Goal: Task Accomplishment & Management: Manage account settings

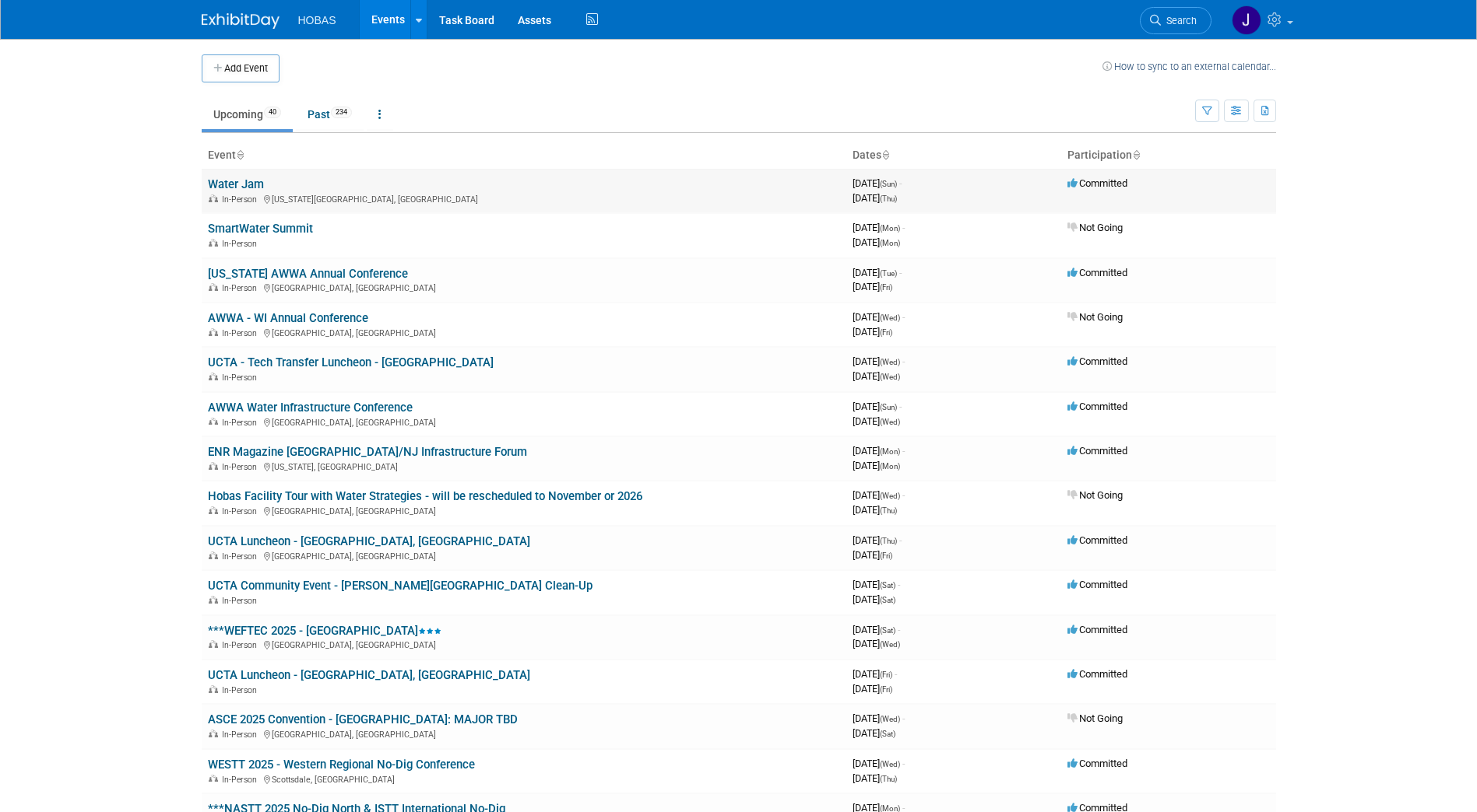
click at [243, 187] on link "Water Jam" at bounding box center [235, 184] width 56 height 14
drag, startPoint x: 333, startPoint y: 314, endPoint x: 295, endPoint y: 364, distance: 62.8
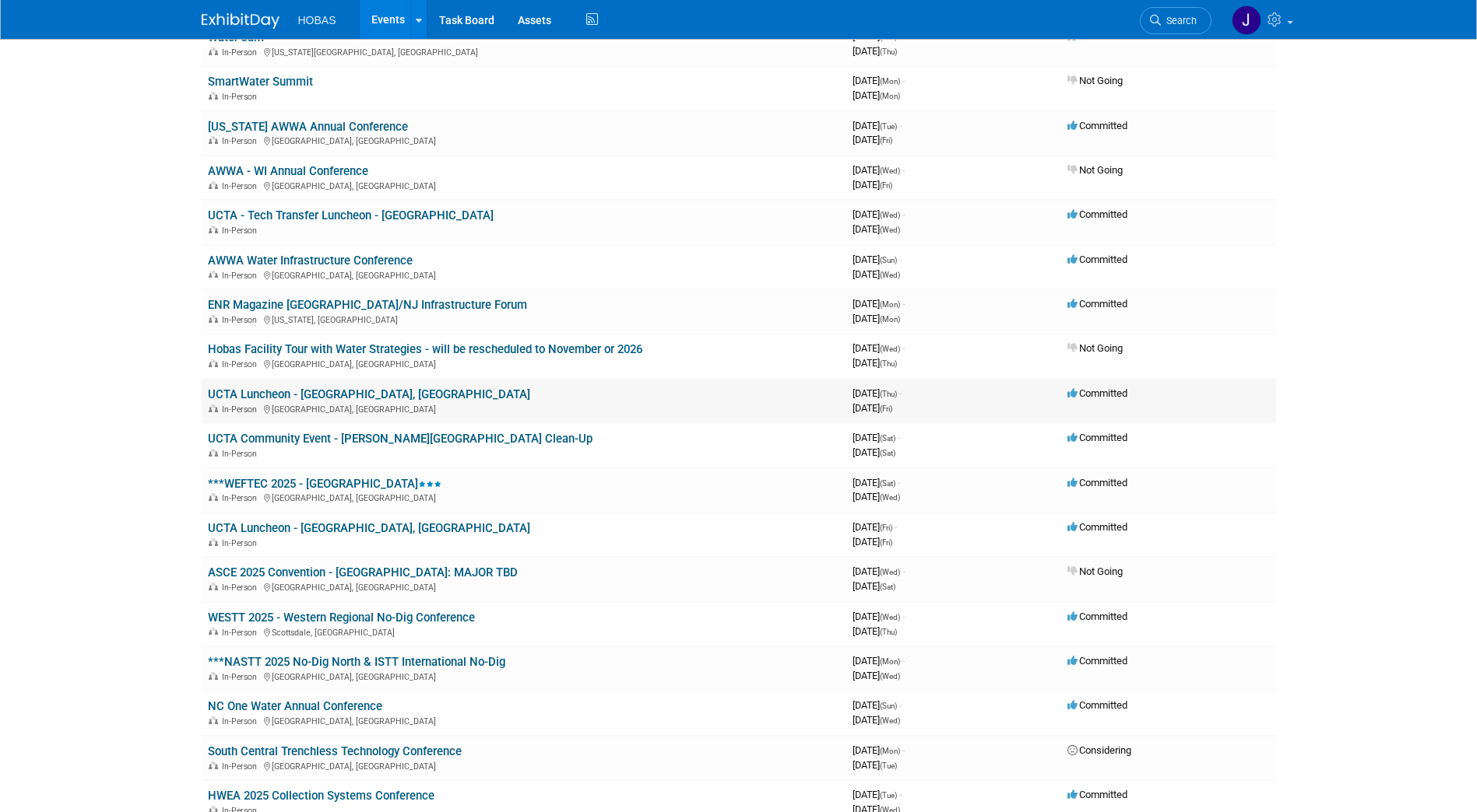
scroll to position [149, 0]
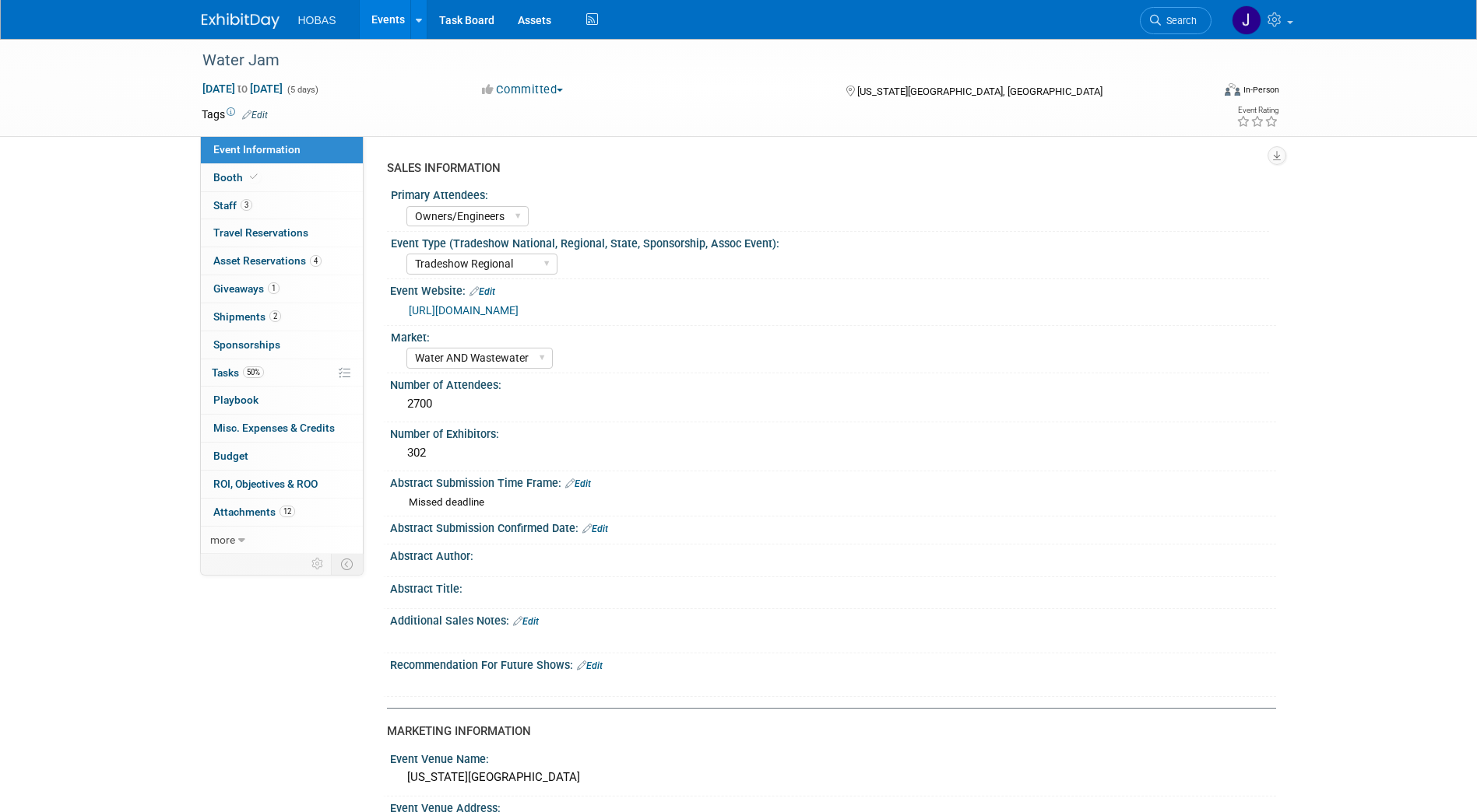
select select "Owners/Engineers"
select select "Tradeshow Regional"
select select "Water AND Wastewater"
select select "Exhibiting"
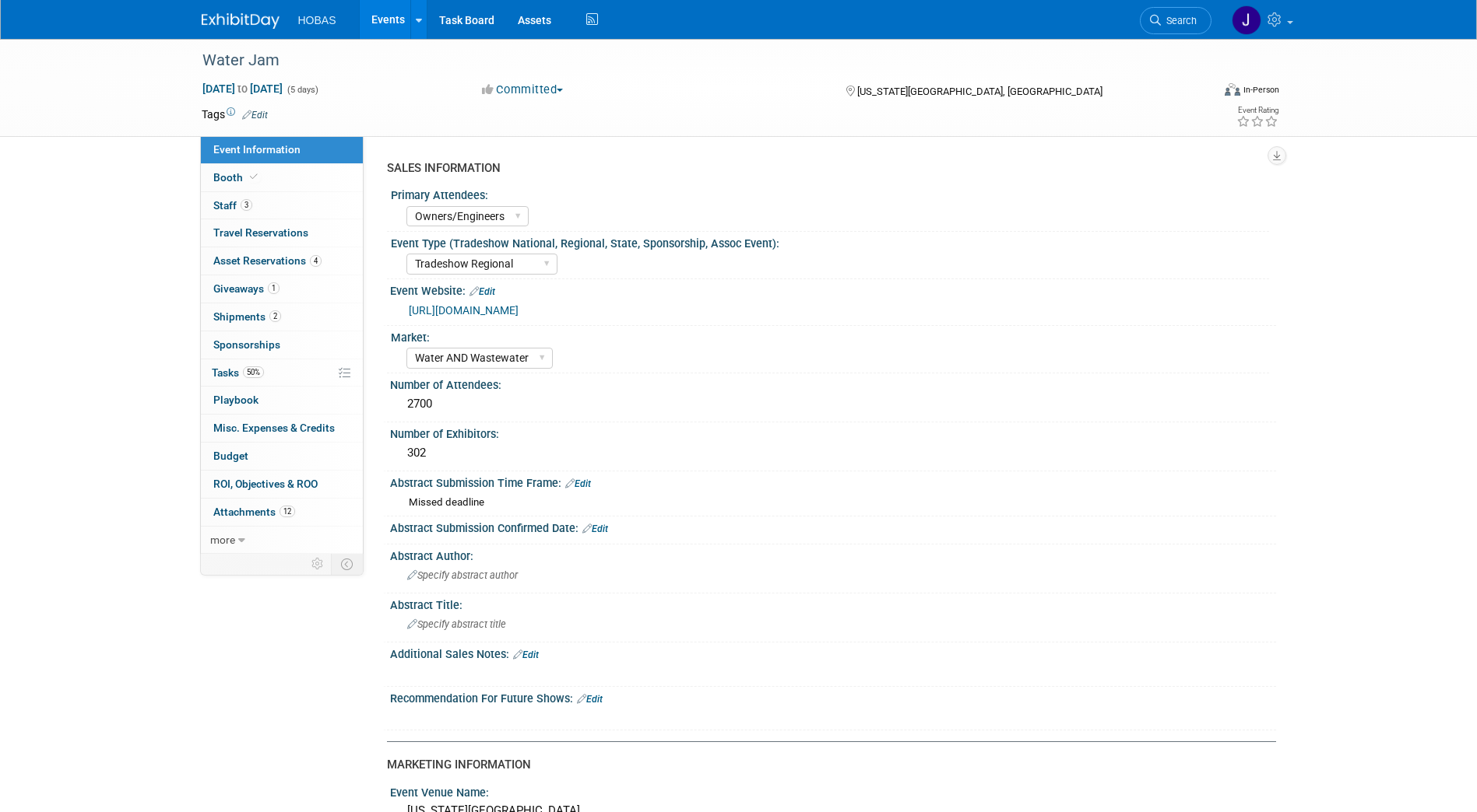
select select "Owners/Engineers"
select select "Tradeshow Regional"
select select "Water AND Wastewater"
select select "Exhibiting"
click at [256, 285] on span "Giveaways 1" at bounding box center [247, 288] width 67 height 13
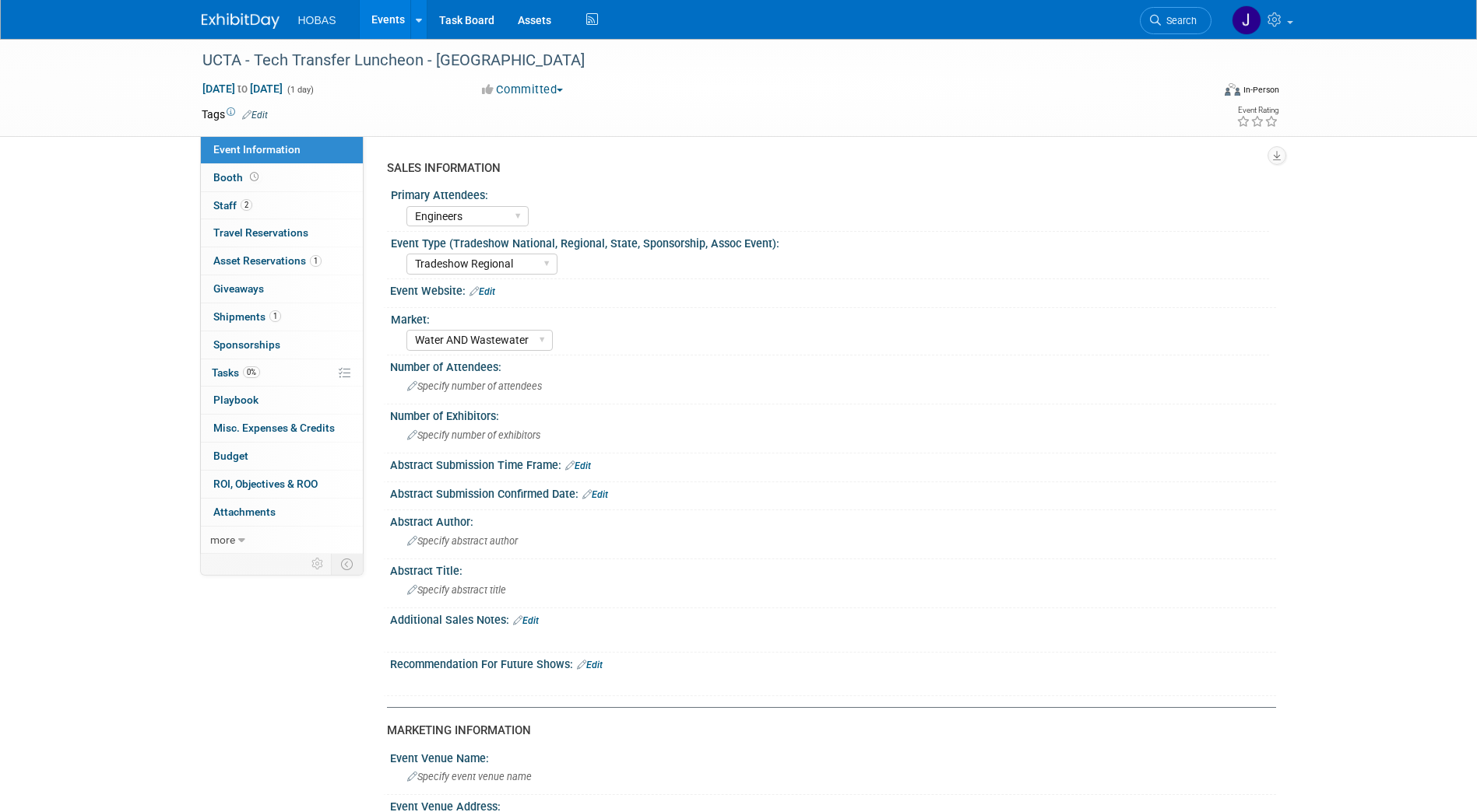
select select "Engineers"
select select "Tradeshow Regional"
select select "Water AND Wastewater"
select select "Exhibiting - Sales Managed - Minimal Marketing Involvement"
click at [235, 289] on span "Giveaways 0" at bounding box center [239, 288] width 51 height 13
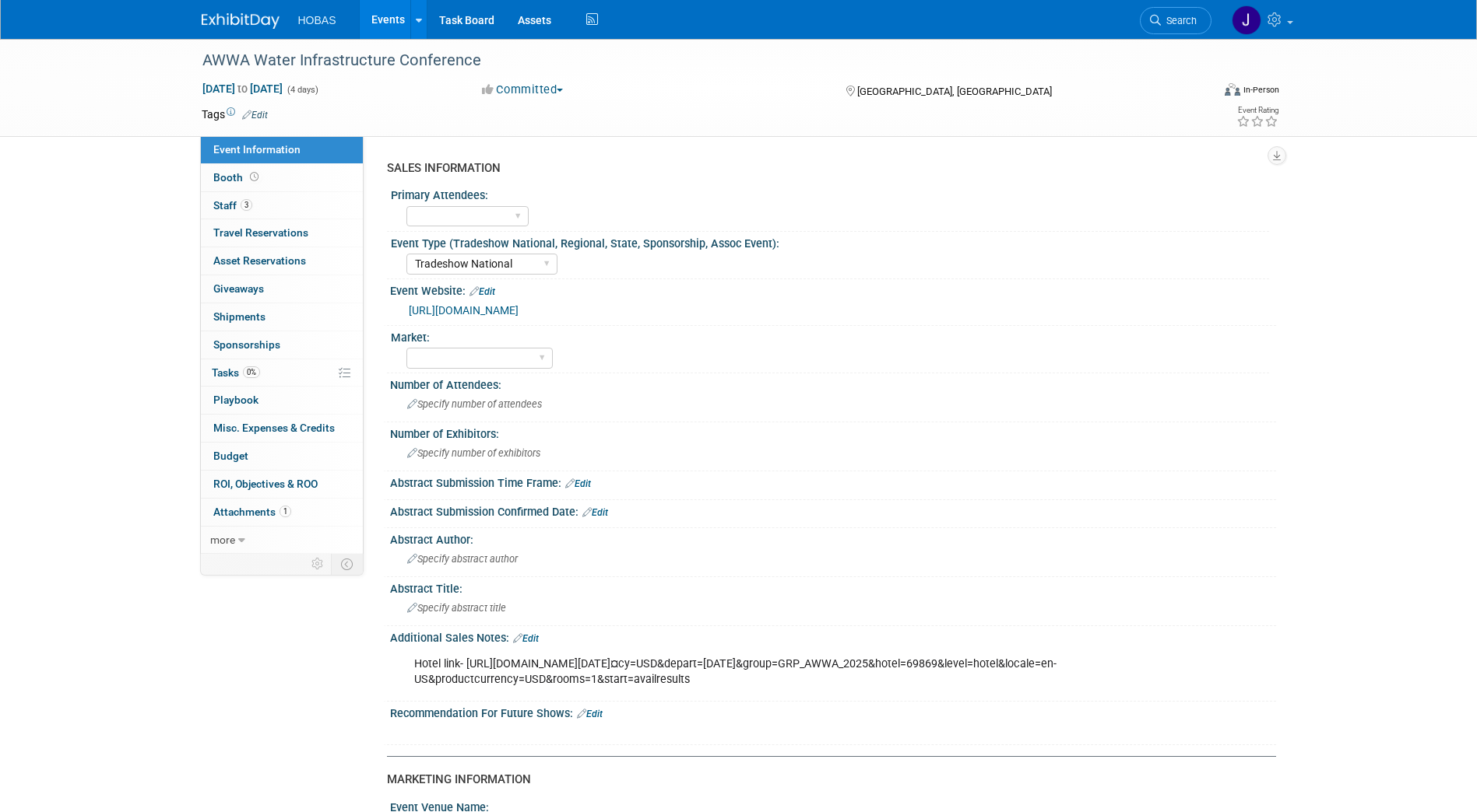
select select "Tradeshow National"
select select "Attending only"
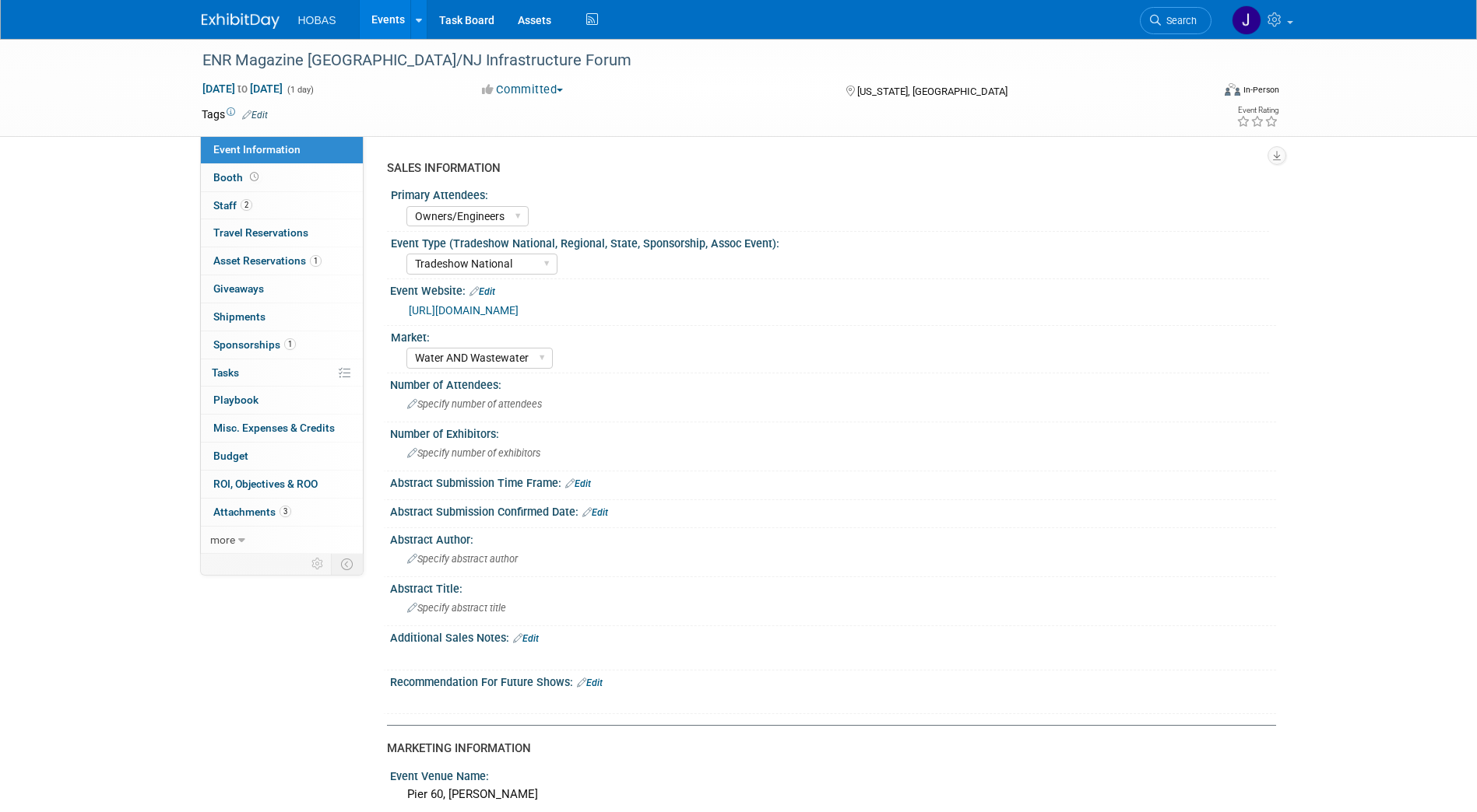
select select "Owners/Engineers"
select select "Tradeshow National"
select select "Water AND Wastewater"
select select "Sponsorship only"
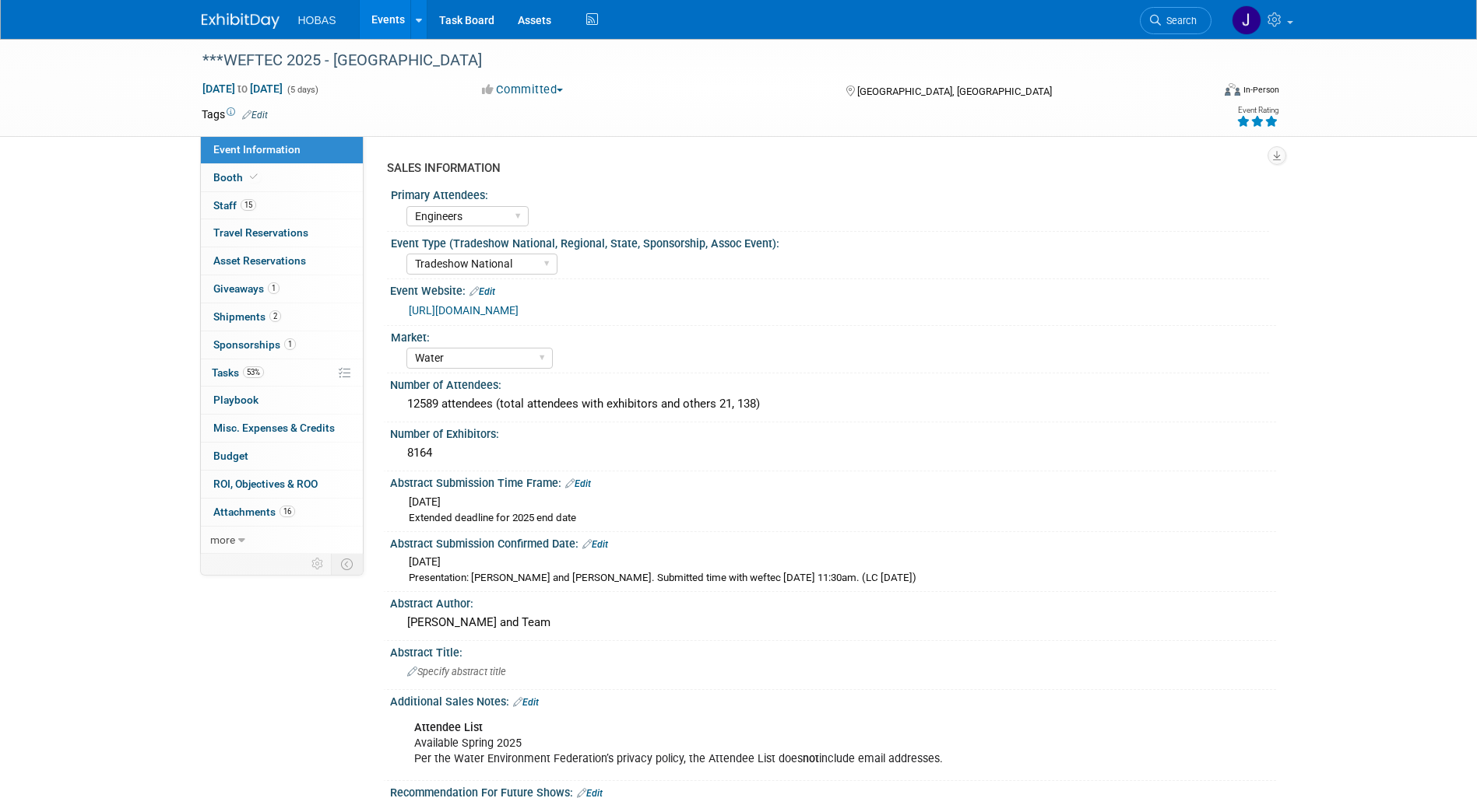
select select "Engineers"
select select "Tradeshow National"
select select "Water"
select select "Exhibiting and Sponsoring"
click at [244, 286] on span "Giveaways 1" at bounding box center [247, 288] width 67 height 13
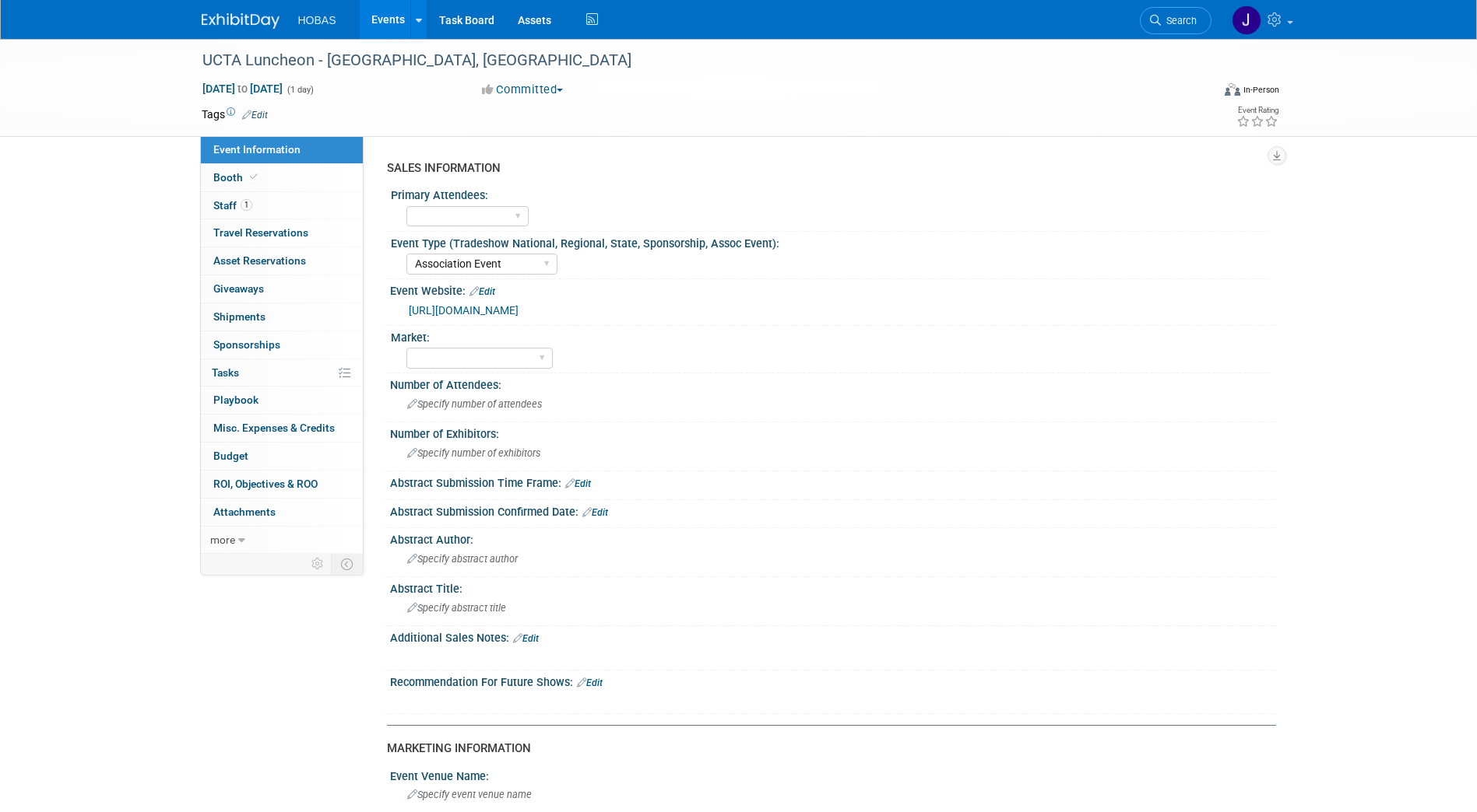
select select "Association Event"
select select "Attending only"
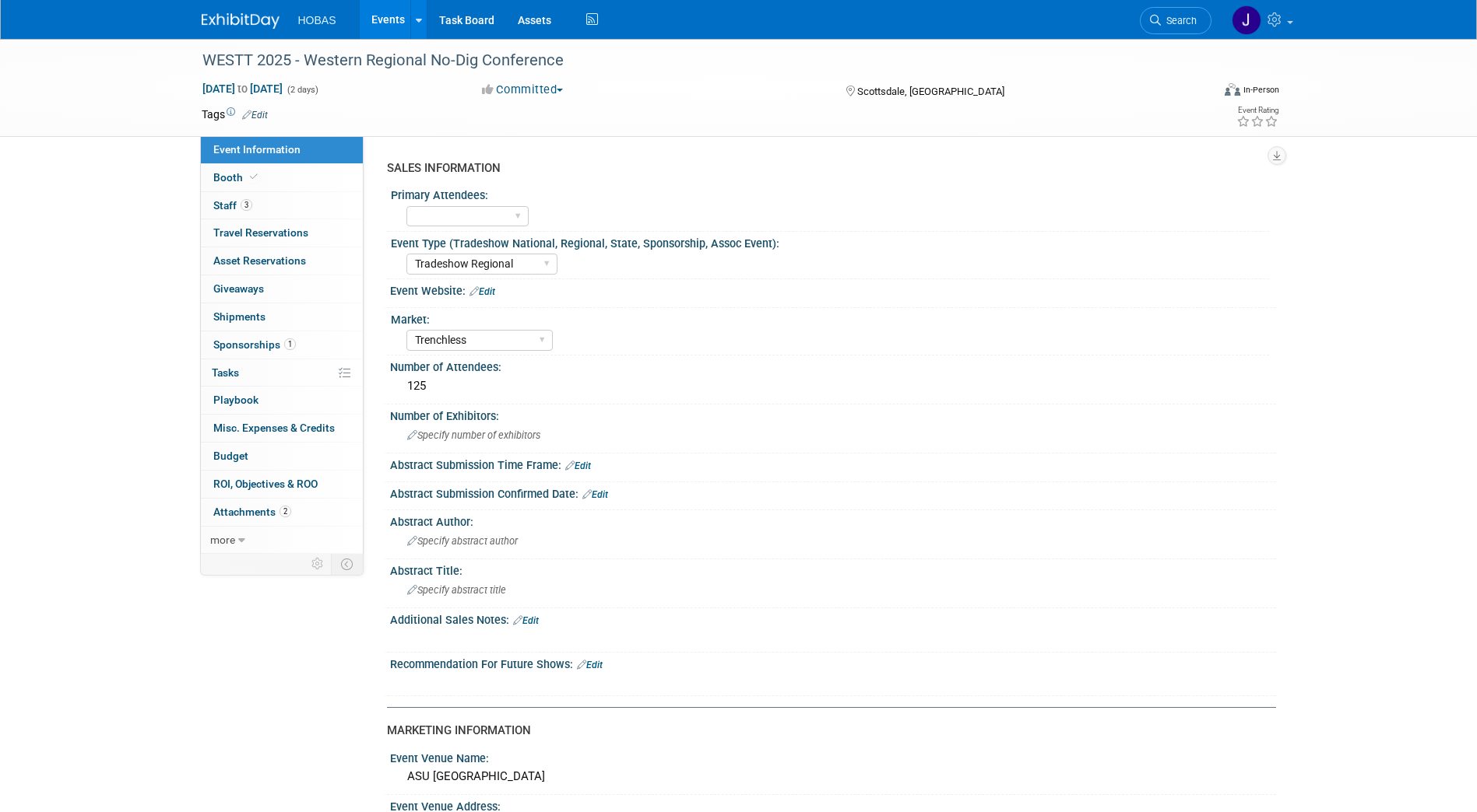
select select "Tradeshow Regional"
select select "Trenchless"
select select "Exhibiting and Sponsoring"
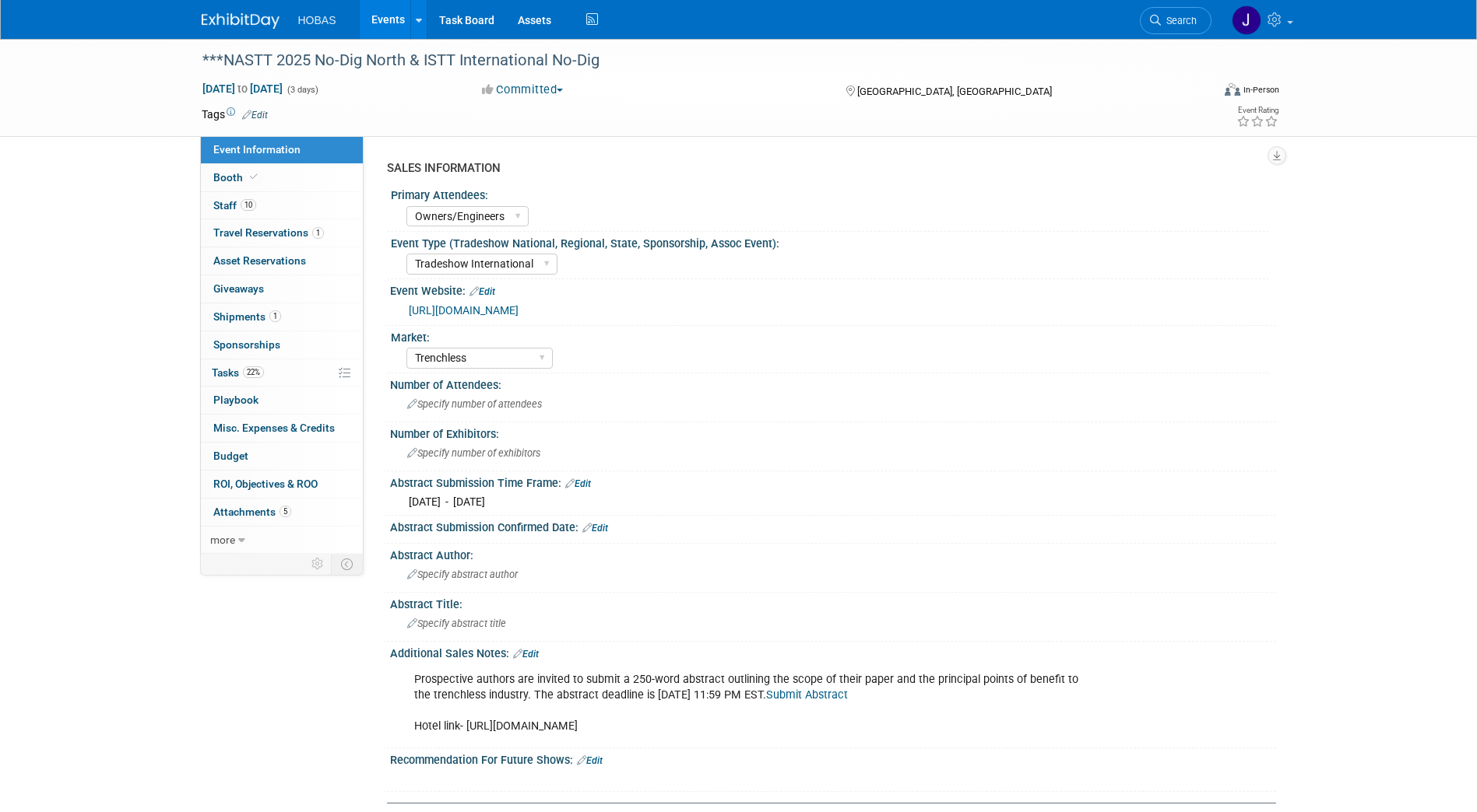
select select "Owners/Engineers"
select select "Tradeshow International"
select select "Trenchless"
select select "Exhibiting"
